Goal: Submit feedback/report problem: Provide input to the site owners about the experience or issues

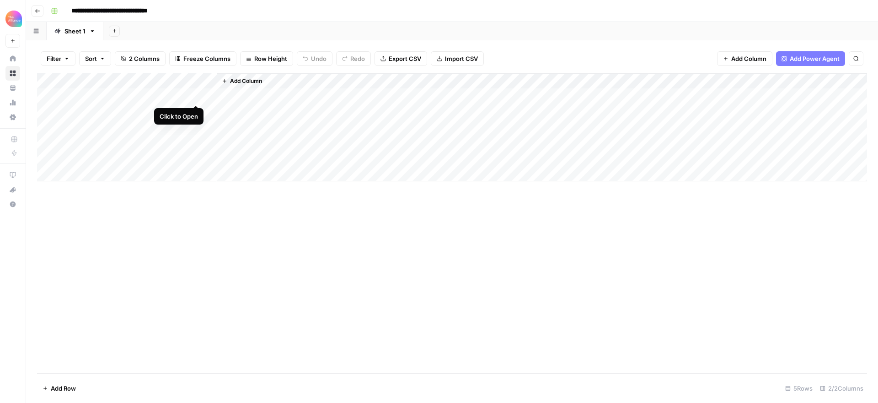
click at [194, 95] on div "Add Column" at bounding box center [452, 127] width 830 height 108
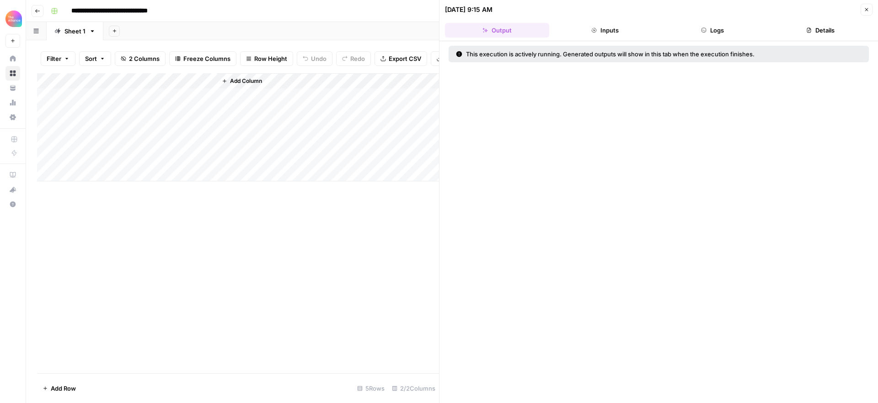
click at [709, 32] on button "Logs" at bounding box center [713, 30] width 104 height 15
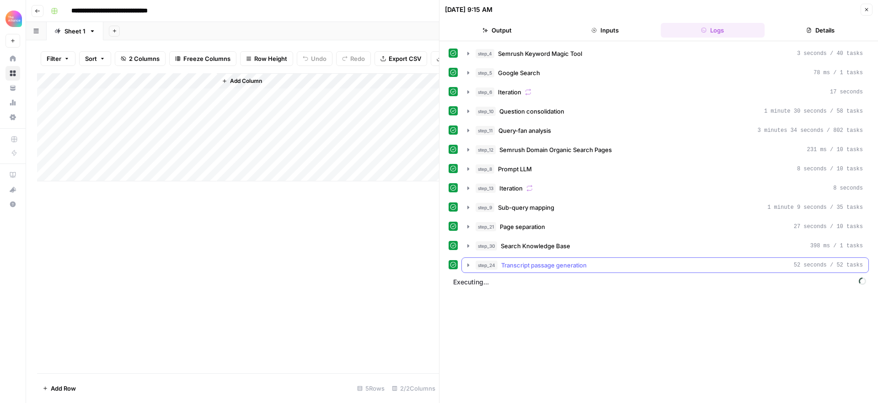
click at [468, 263] on icon "button" at bounding box center [468, 264] width 2 height 3
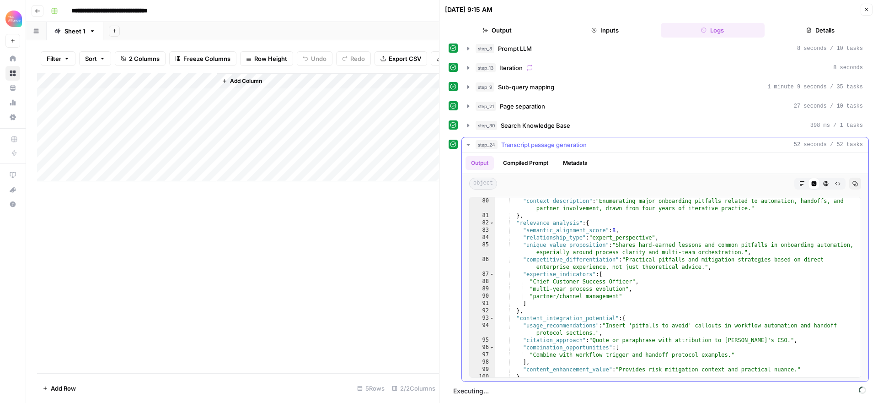
scroll to position [776, 0]
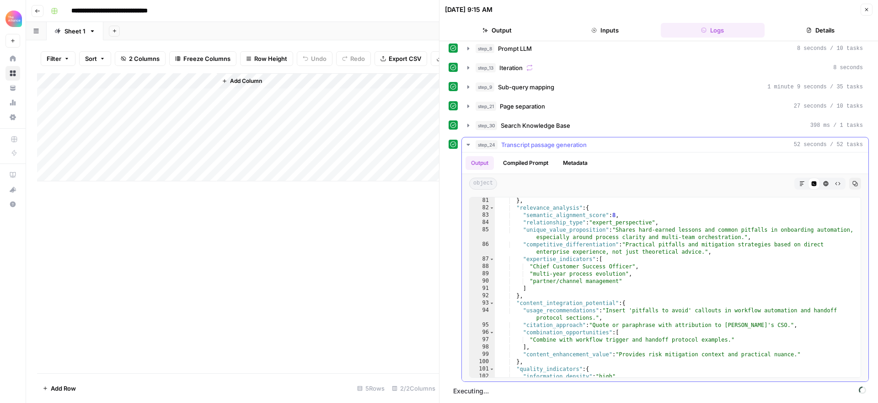
click at [467, 143] on icon "button" at bounding box center [468, 144] width 7 height 7
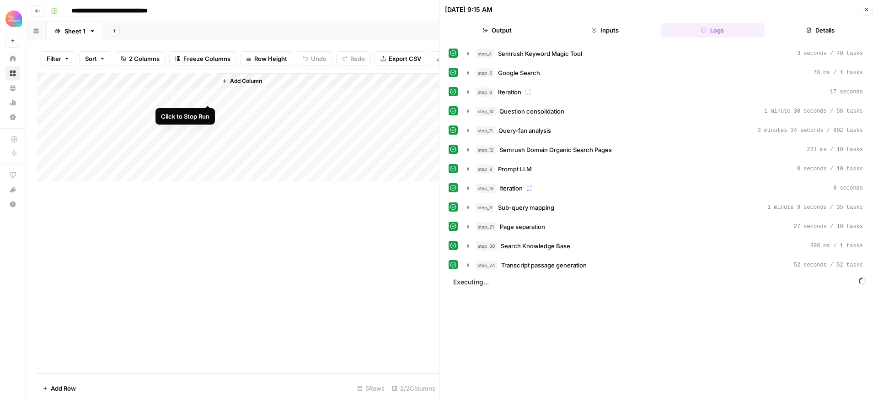
click at [208, 96] on div "Add Column" at bounding box center [238, 127] width 402 height 108
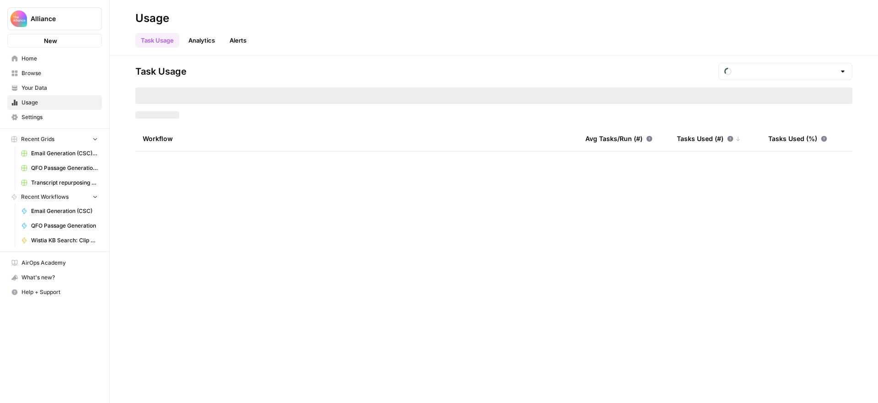
type input "August Tasks"
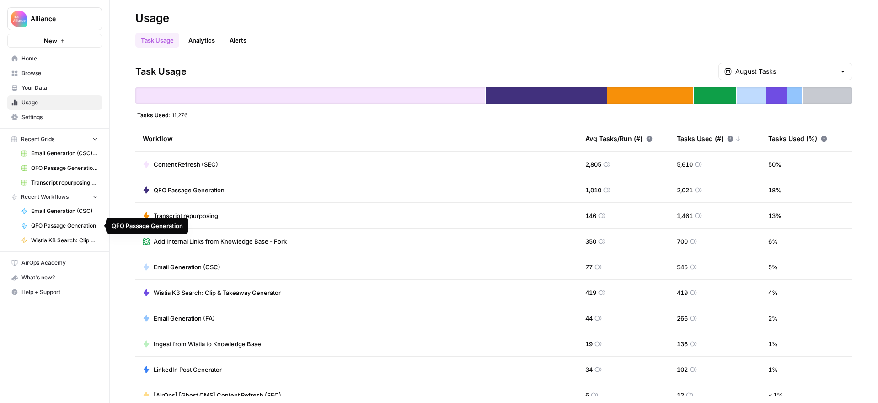
click at [61, 223] on span "QFO Passage Generation" at bounding box center [64, 225] width 67 height 8
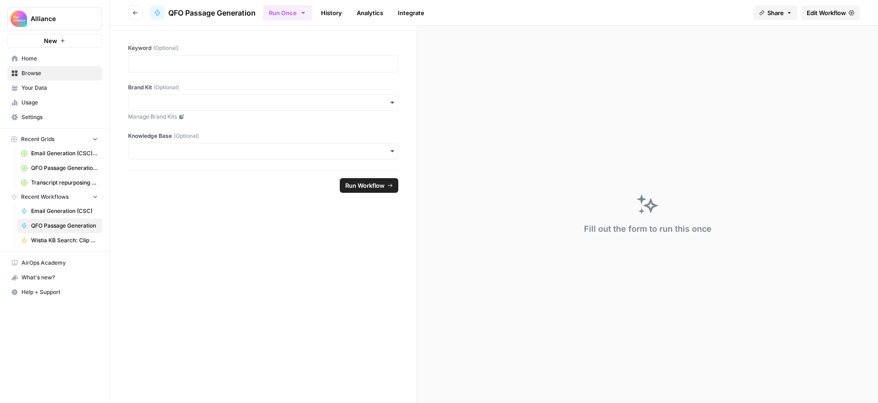
click at [837, 13] on span "Edit Workflow" at bounding box center [826, 12] width 39 height 9
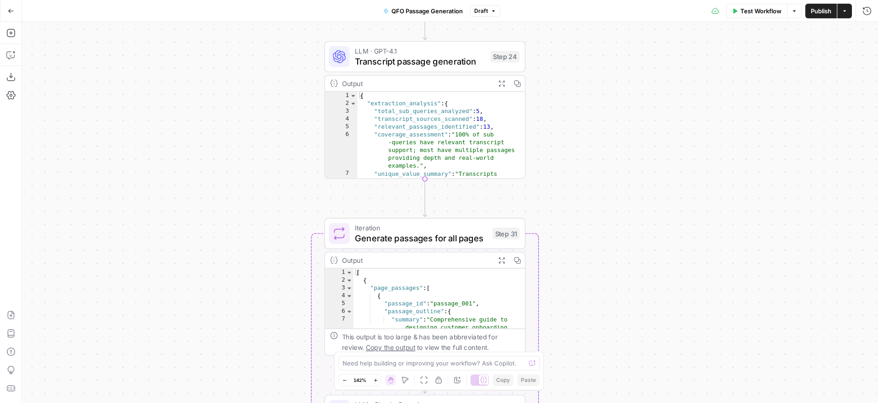
drag, startPoint x: 501, startPoint y: 168, endPoint x: 609, endPoint y: 103, distance: 126.4
click at [613, 82] on div "Workflow Set Inputs Inputs SEO Research Semrush Keyword Magic Tool Step 4 Outpu…" at bounding box center [450, 212] width 856 height 381
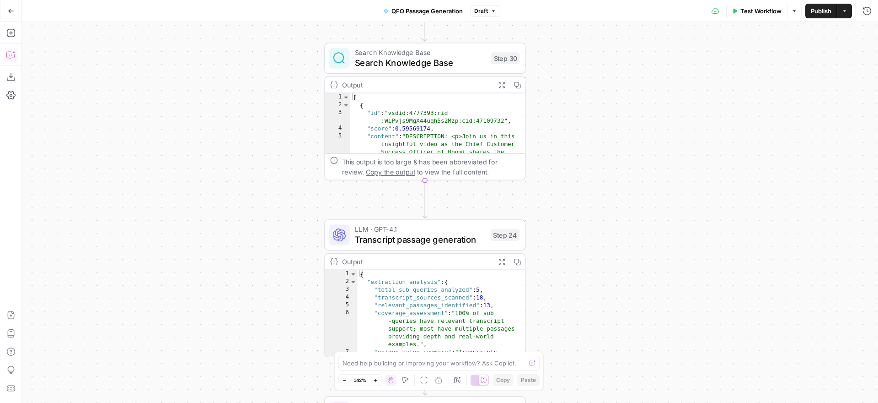
click at [11, 54] on icon "button" at bounding box center [10, 54] width 9 height 9
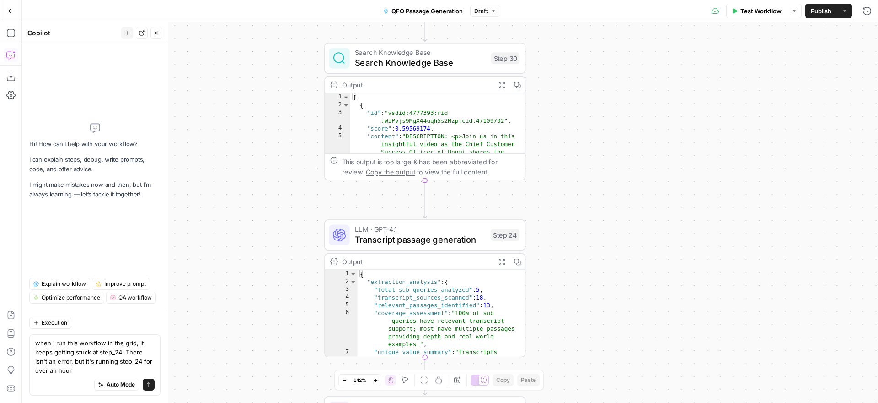
type textarea "when i run this workflow in the grid, it keeps getting stuck at step_24. There …"
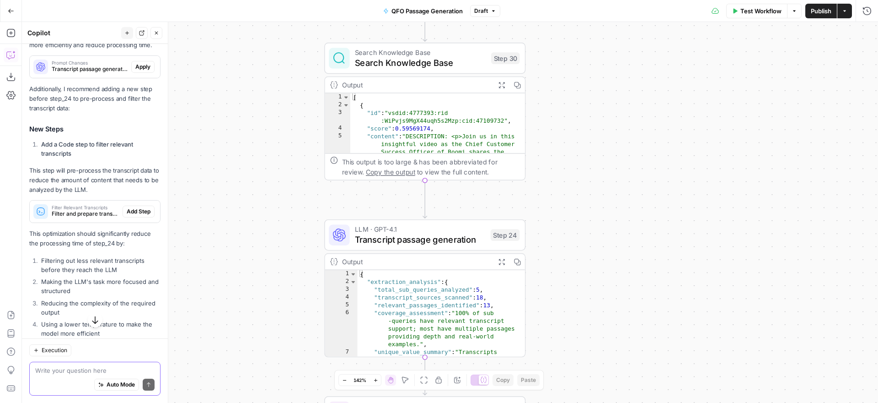
scroll to position [334, 0]
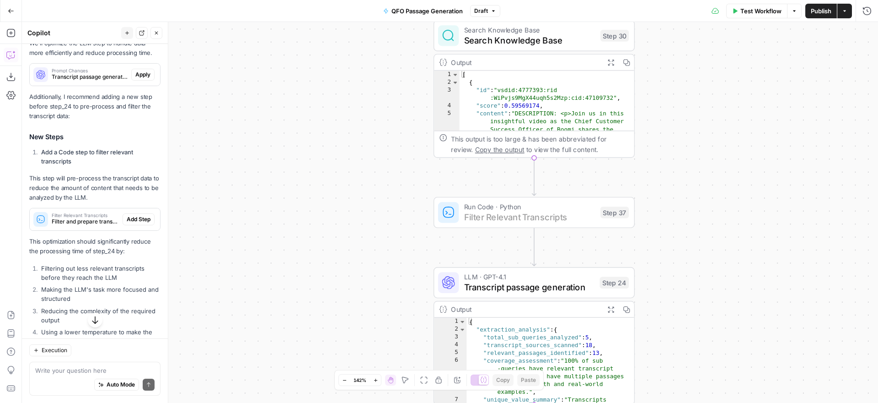
click at [139, 217] on span "Add Step" at bounding box center [139, 219] width 24 height 8
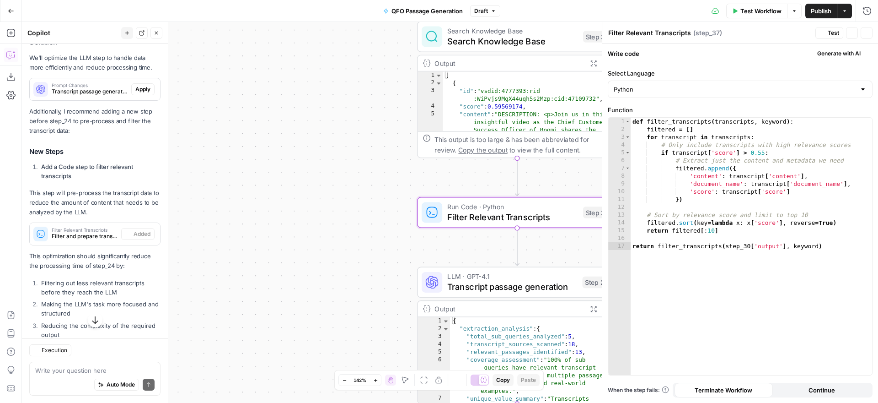
scroll to position [349, 0]
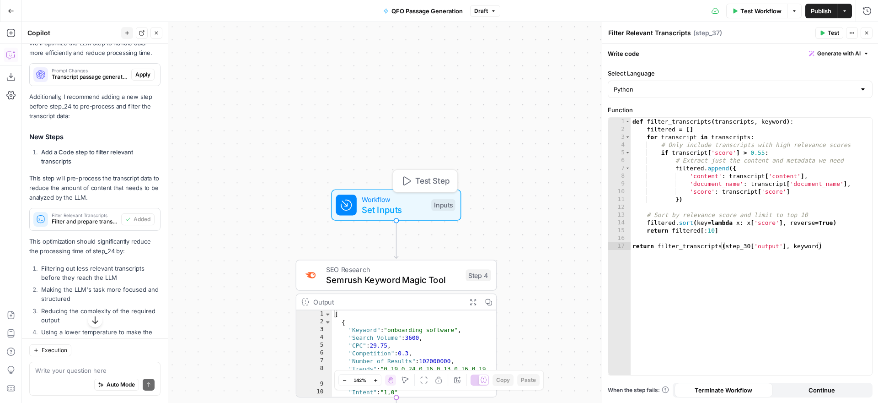
click at [424, 179] on span "Test Step" at bounding box center [432, 181] width 34 height 12
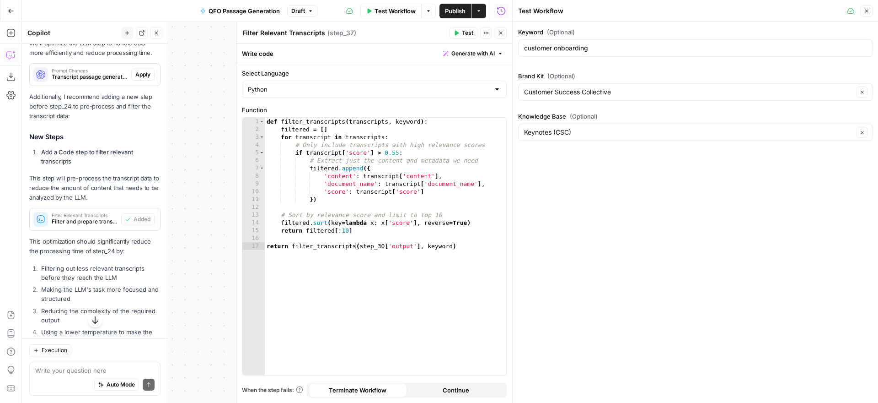
click at [463, 35] on span "Test" at bounding box center [467, 33] width 11 height 8
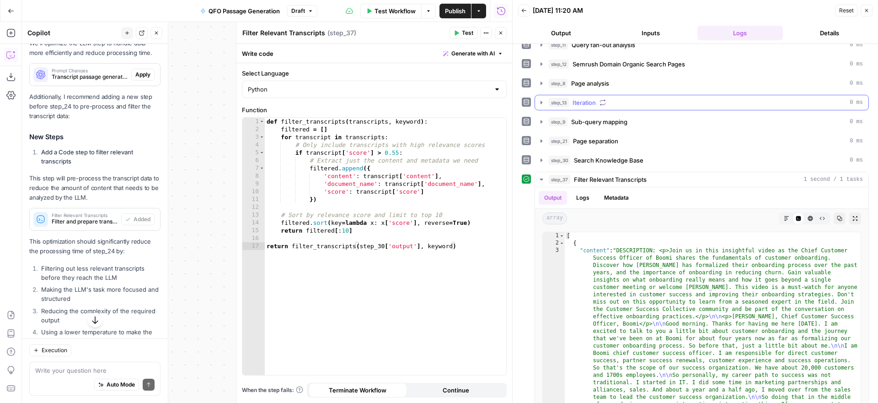
scroll to position [107, 0]
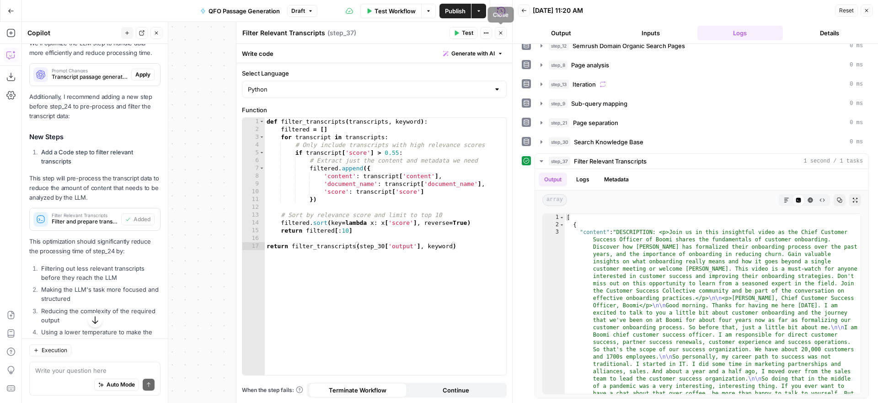
click at [500, 33] on icon "button" at bounding box center [500, 32] width 5 height 5
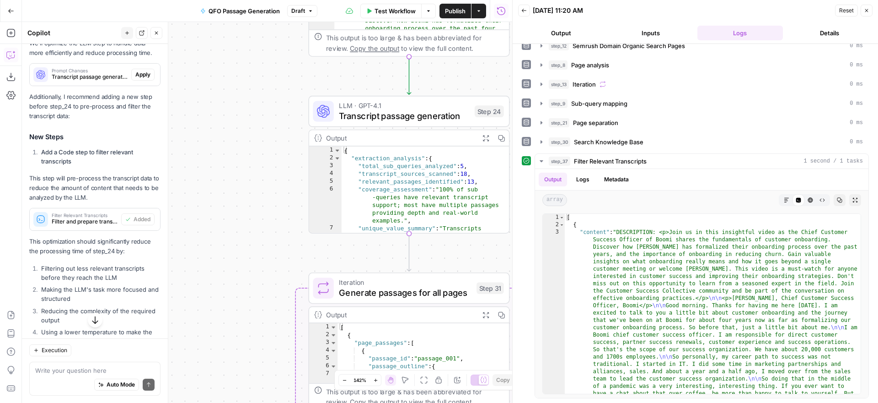
click at [426, 112] on span "Transcript passage generation" at bounding box center [404, 115] width 130 height 13
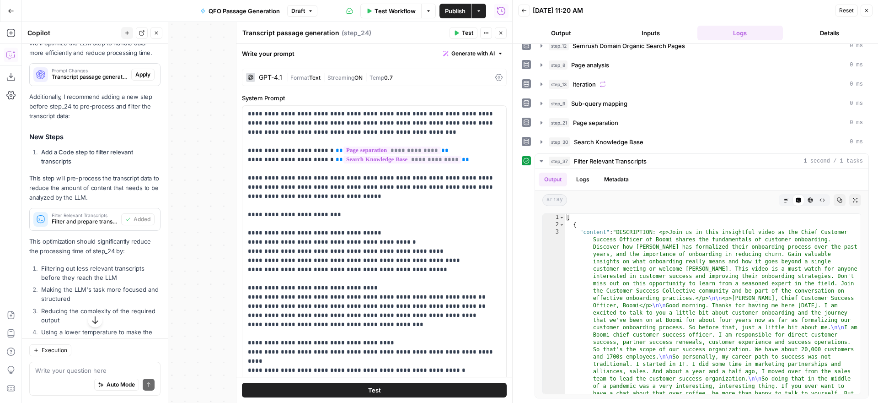
click at [460, 32] on button "Test" at bounding box center [464, 33] width 28 height 12
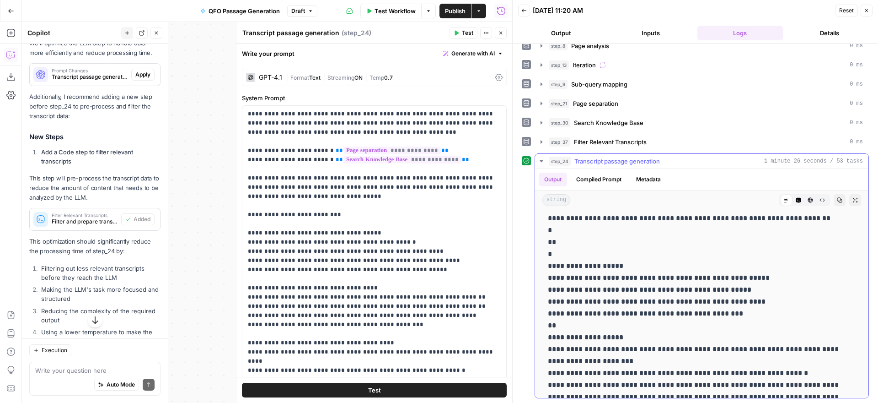
scroll to position [923, 0]
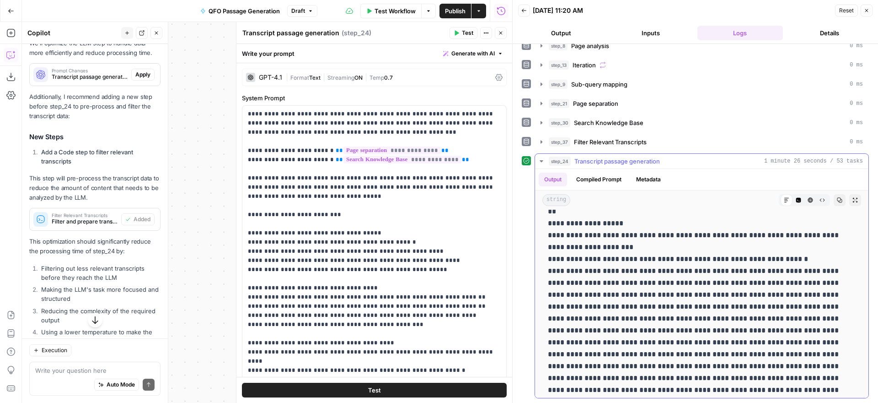
click at [544, 160] on icon "button" at bounding box center [541, 160] width 7 height 7
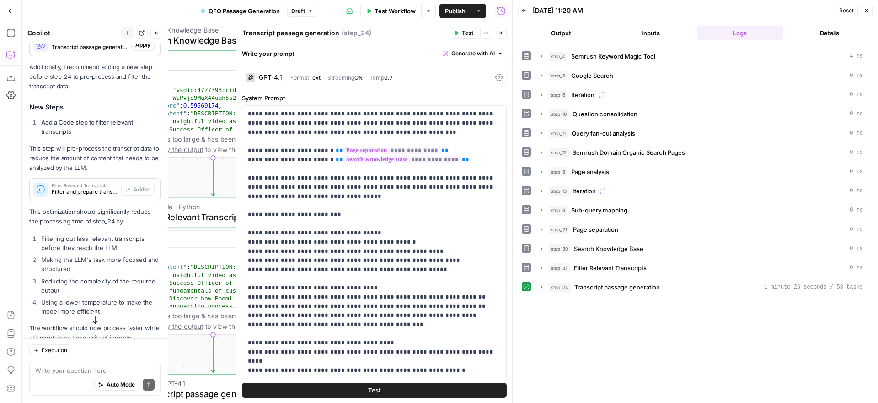
scroll to position [415, 0]
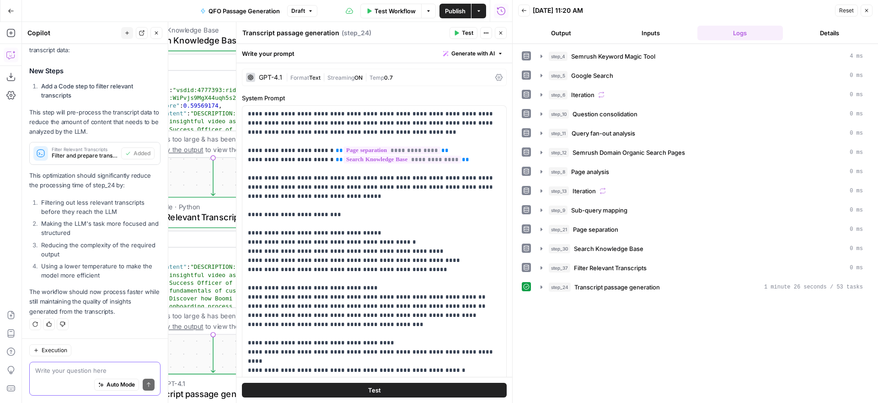
click at [84, 366] on textarea at bounding box center [94, 369] width 119 height 9
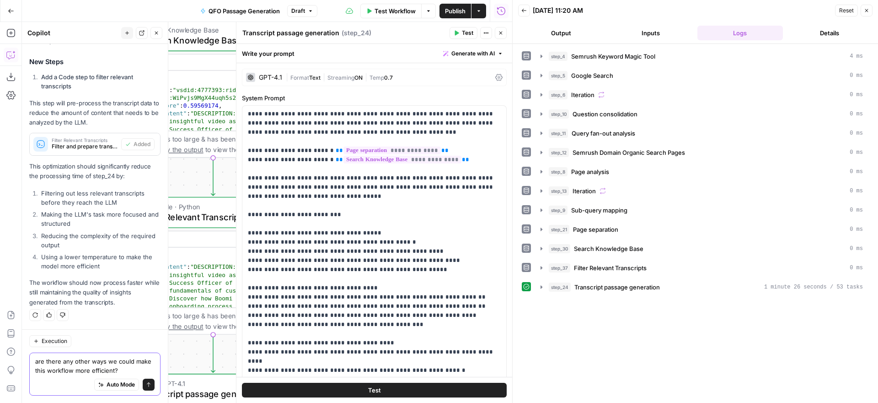
type textarea "are there any other ways we could make this workflow more efficient?"
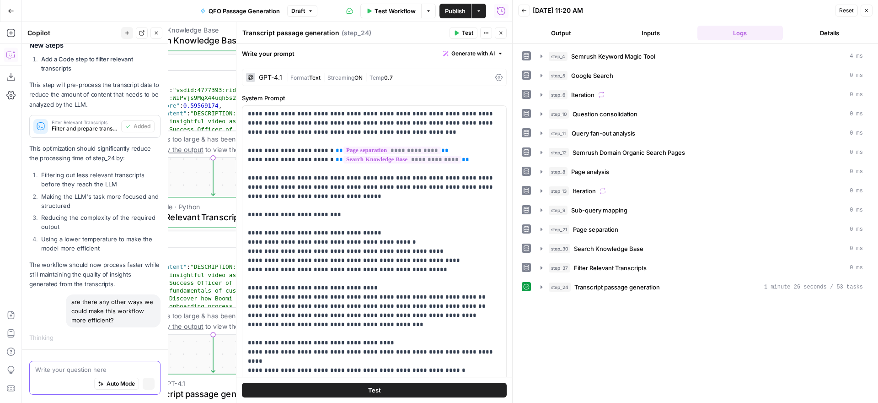
scroll to position [423, 0]
